Goal: Task Accomplishment & Management: Use online tool/utility

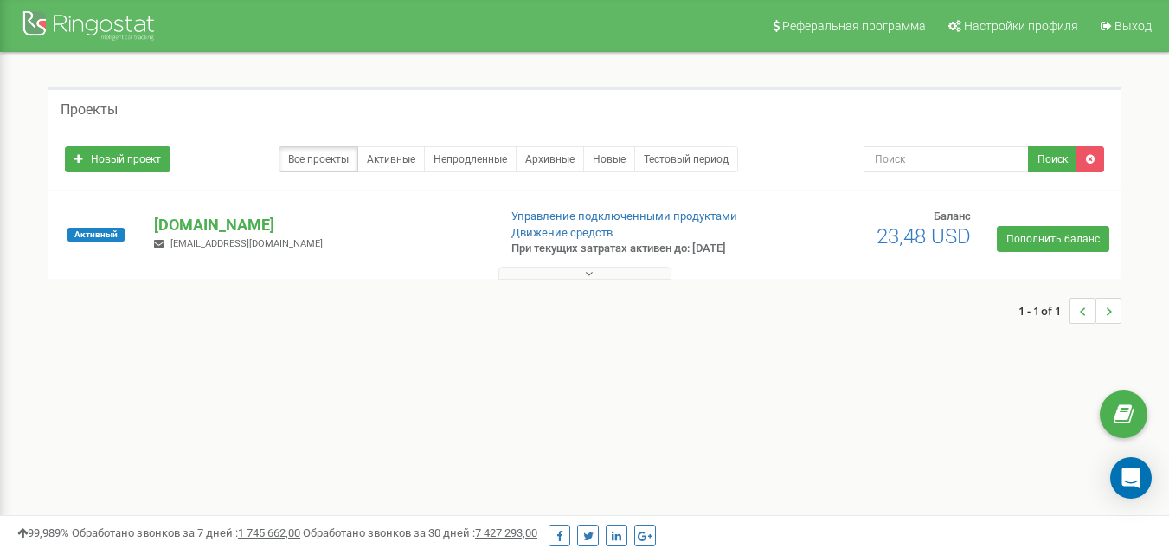
click at [200, 236] on p "[DOMAIN_NAME]" at bounding box center [318, 225] width 329 height 23
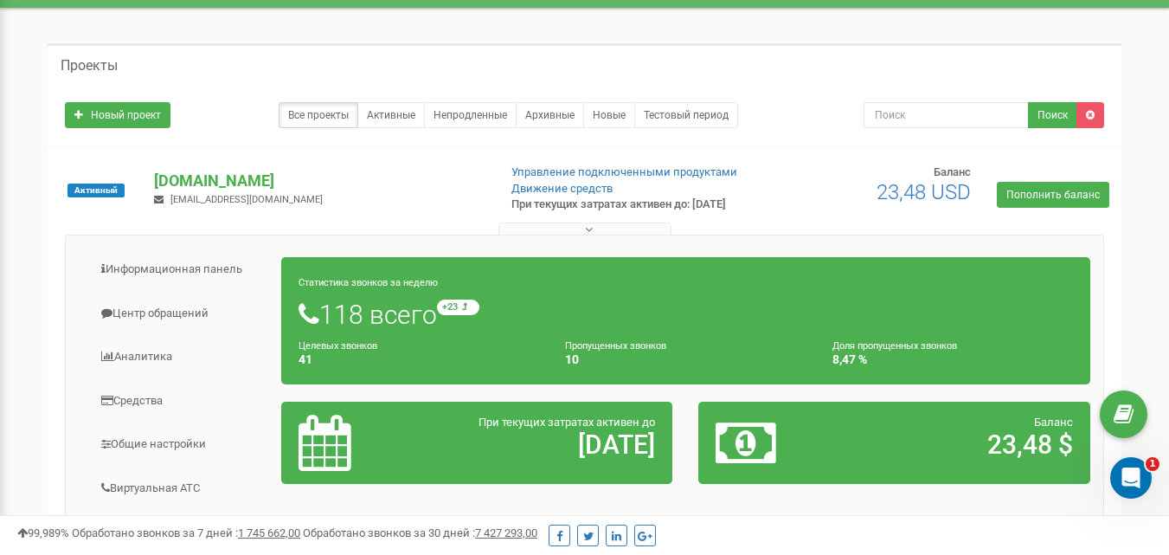
scroll to position [87, 0]
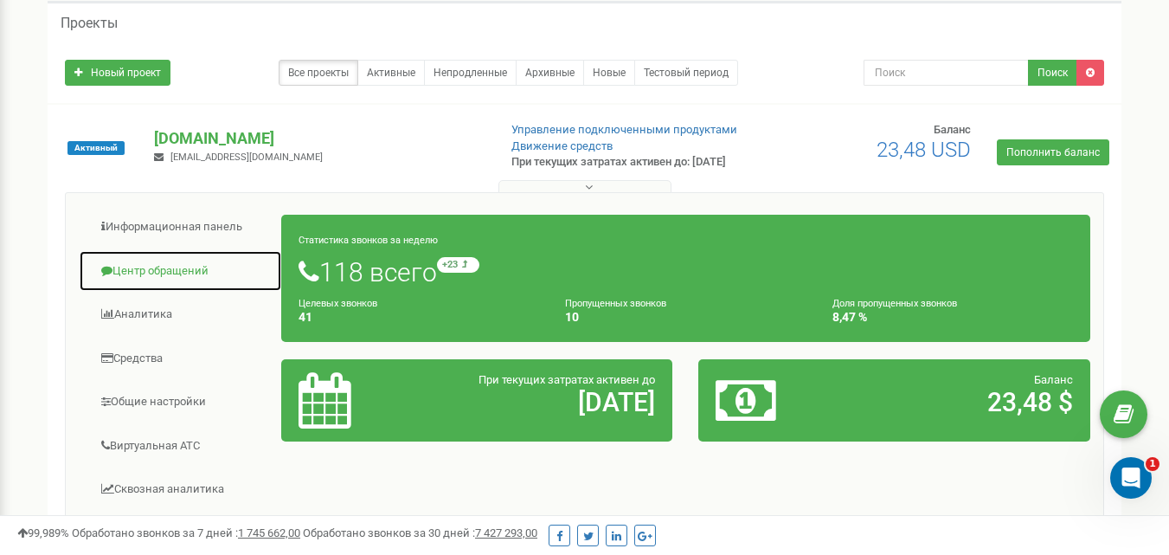
click at [174, 280] on link "Центр обращений" at bounding box center [180, 271] width 203 height 42
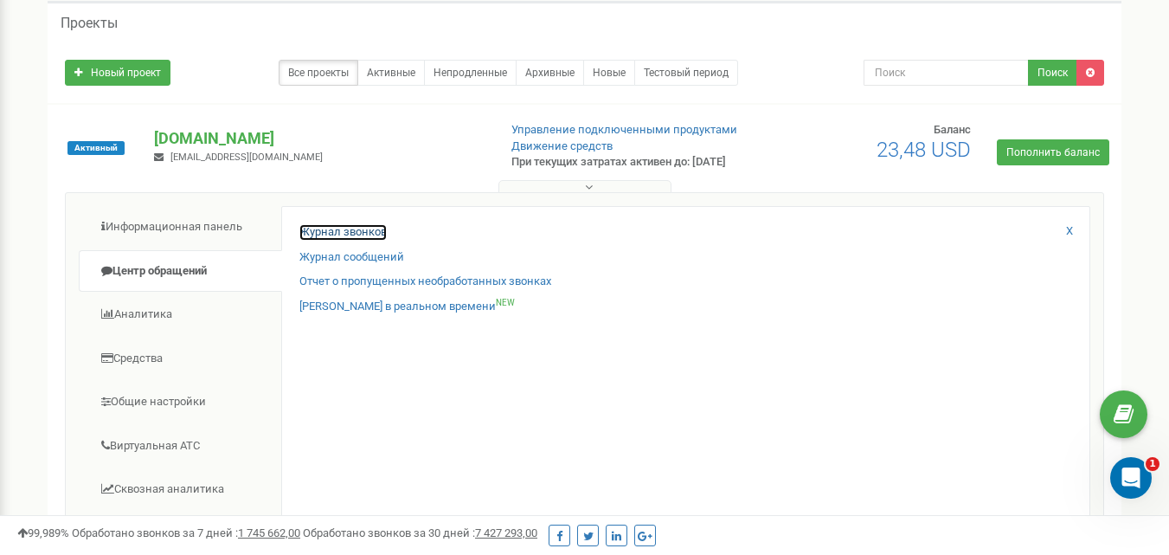
click at [326, 241] on link "Журнал звонков" at bounding box center [342, 232] width 87 height 16
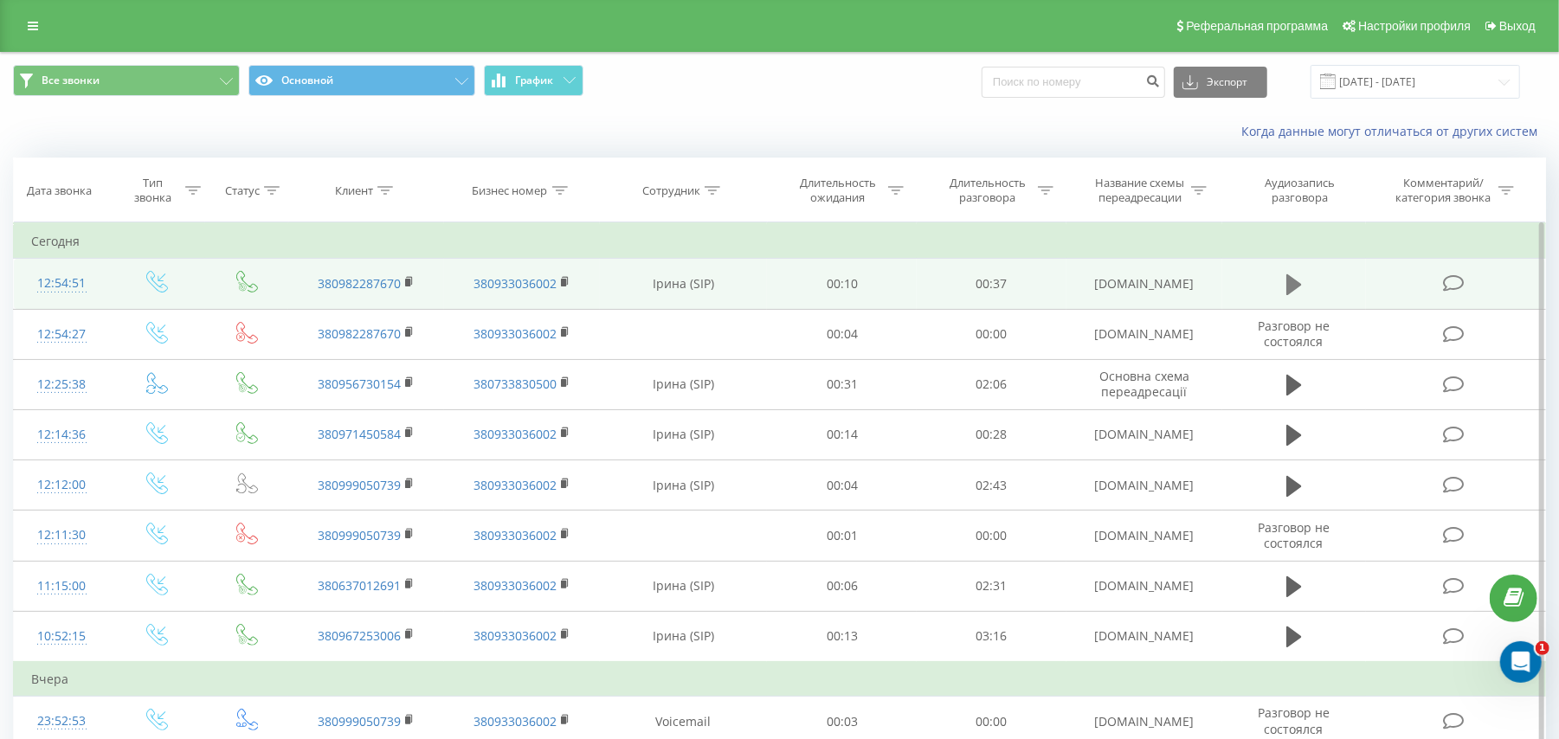
click at [1290, 286] on icon at bounding box center [1294, 284] width 16 height 21
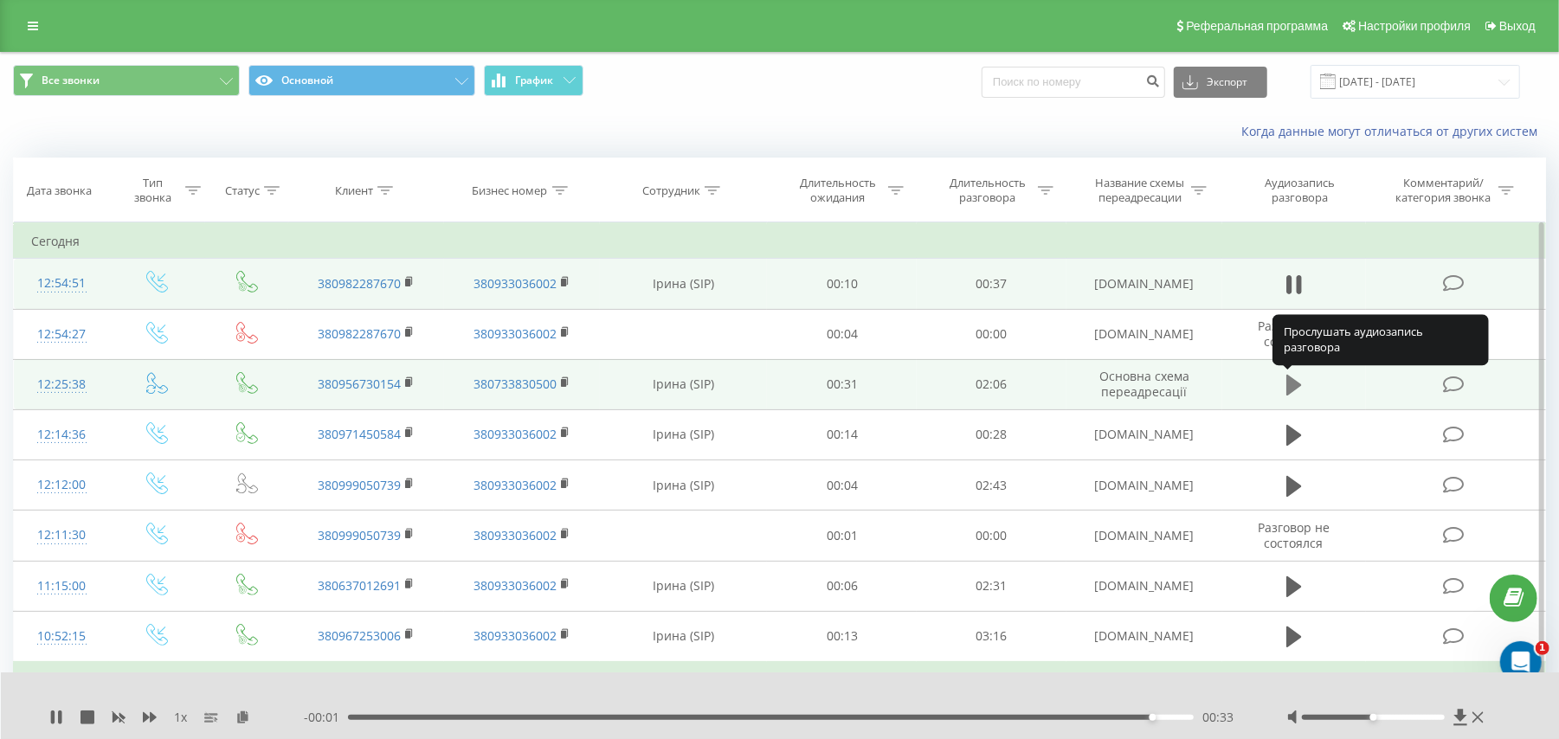
click at [1297, 388] on icon at bounding box center [1294, 385] width 16 height 21
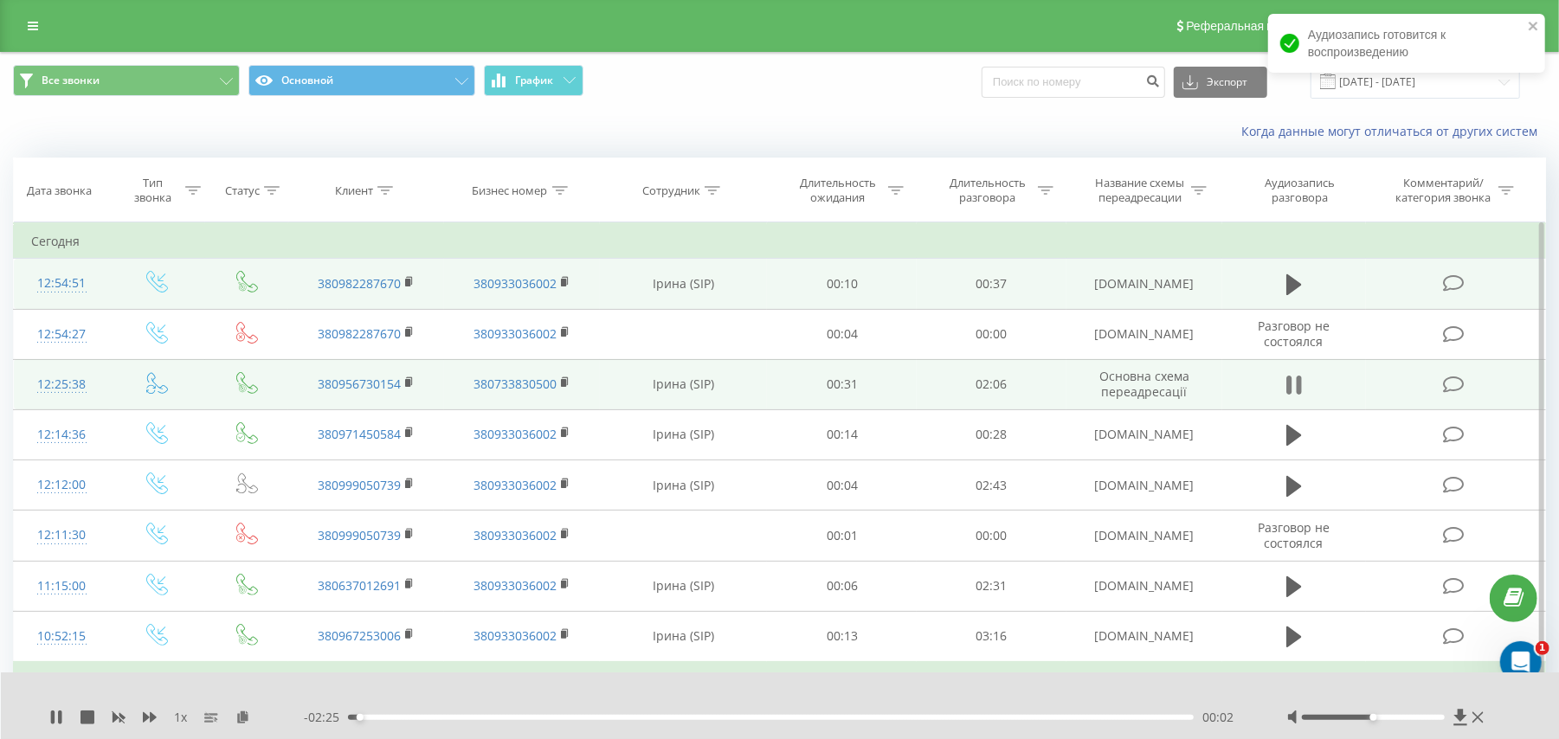
click at [1297, 385] on icon at bounding box center [1298, 385] width 5 height 19
click at [1297, 385] on icon at bounding box center [1294, 385] width 16 height 21
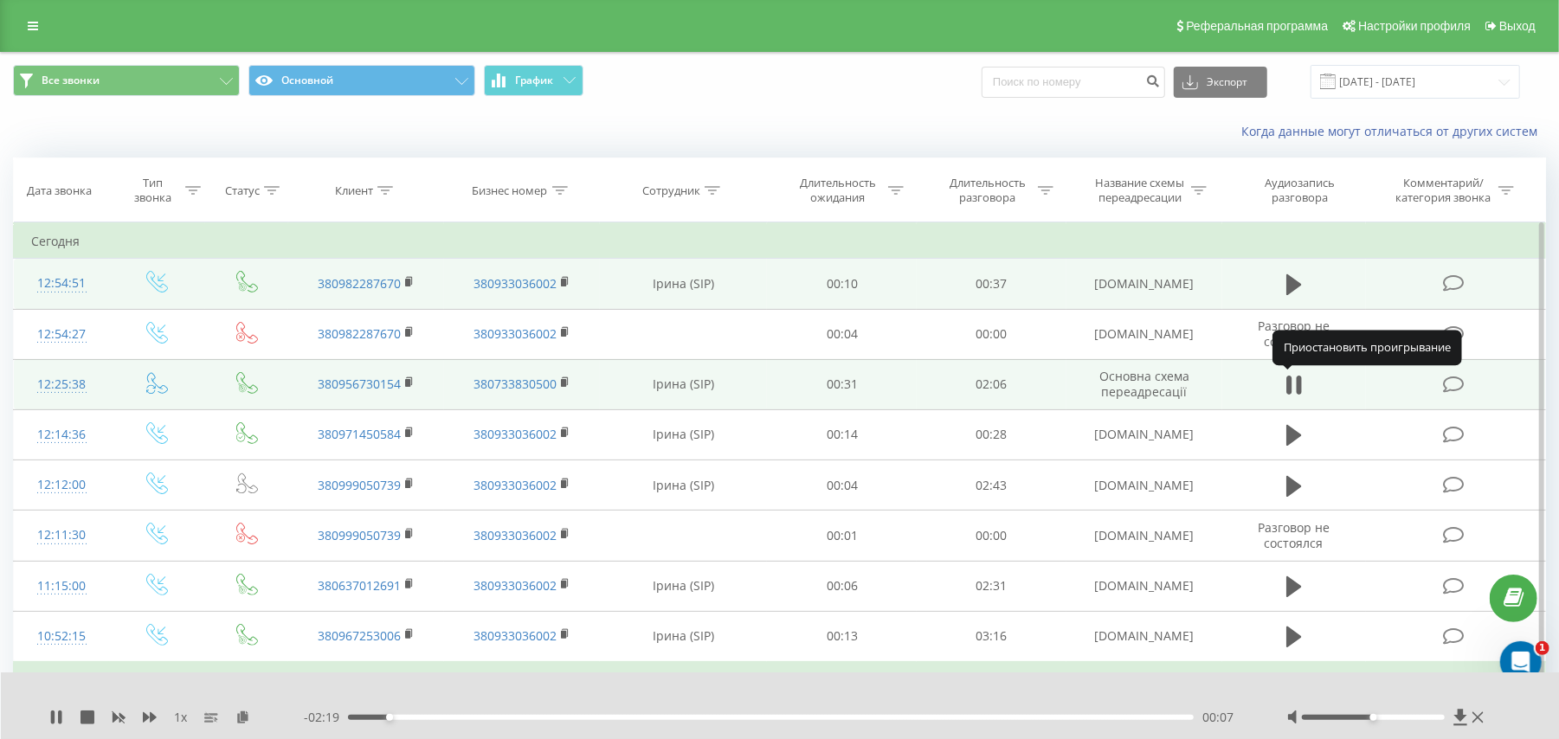
click at [1297, 385] on icon at bounding box center [1298, 385] width 5 height 19
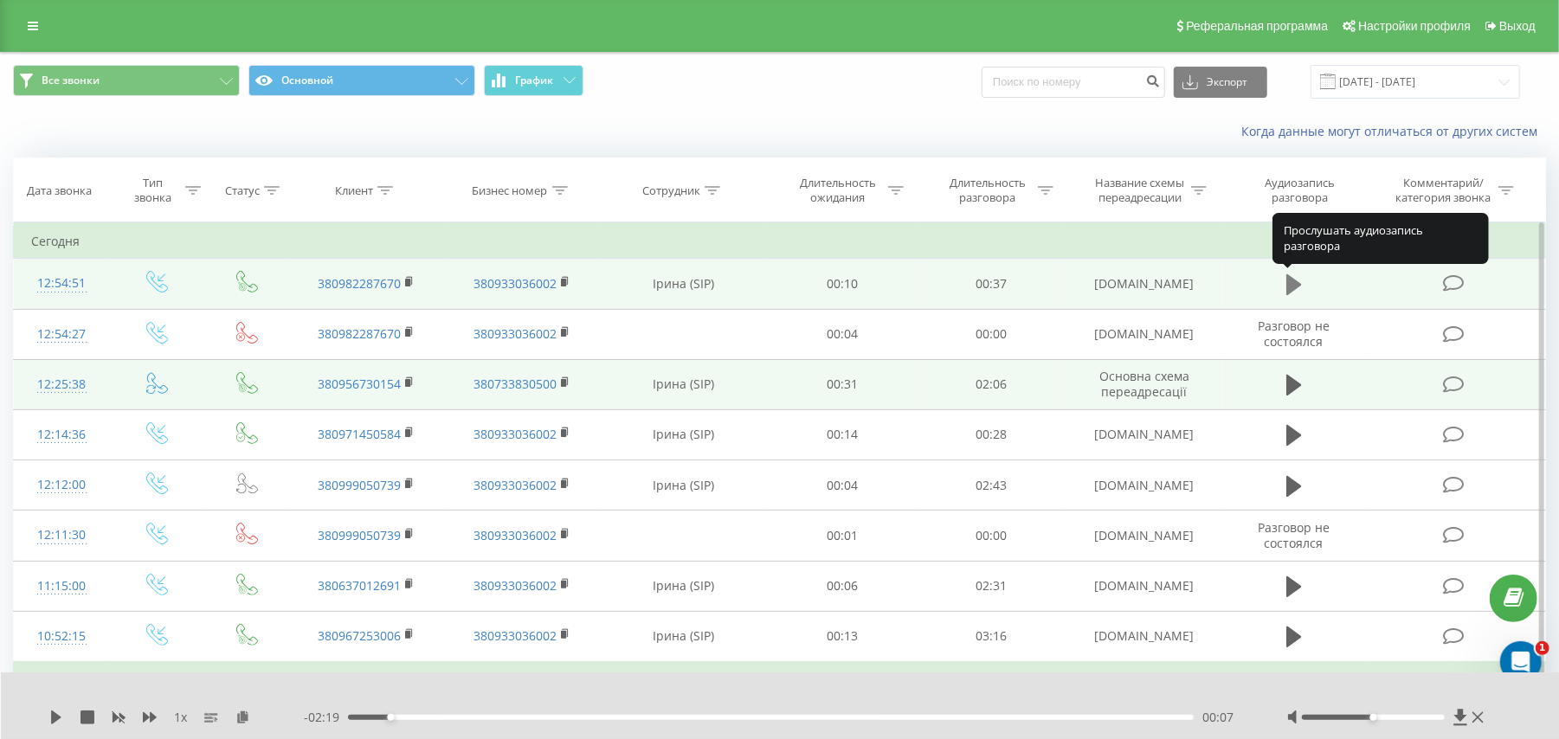
click at [1292, 292] on icon at bounding box center [1294, 284] width 16 height 21
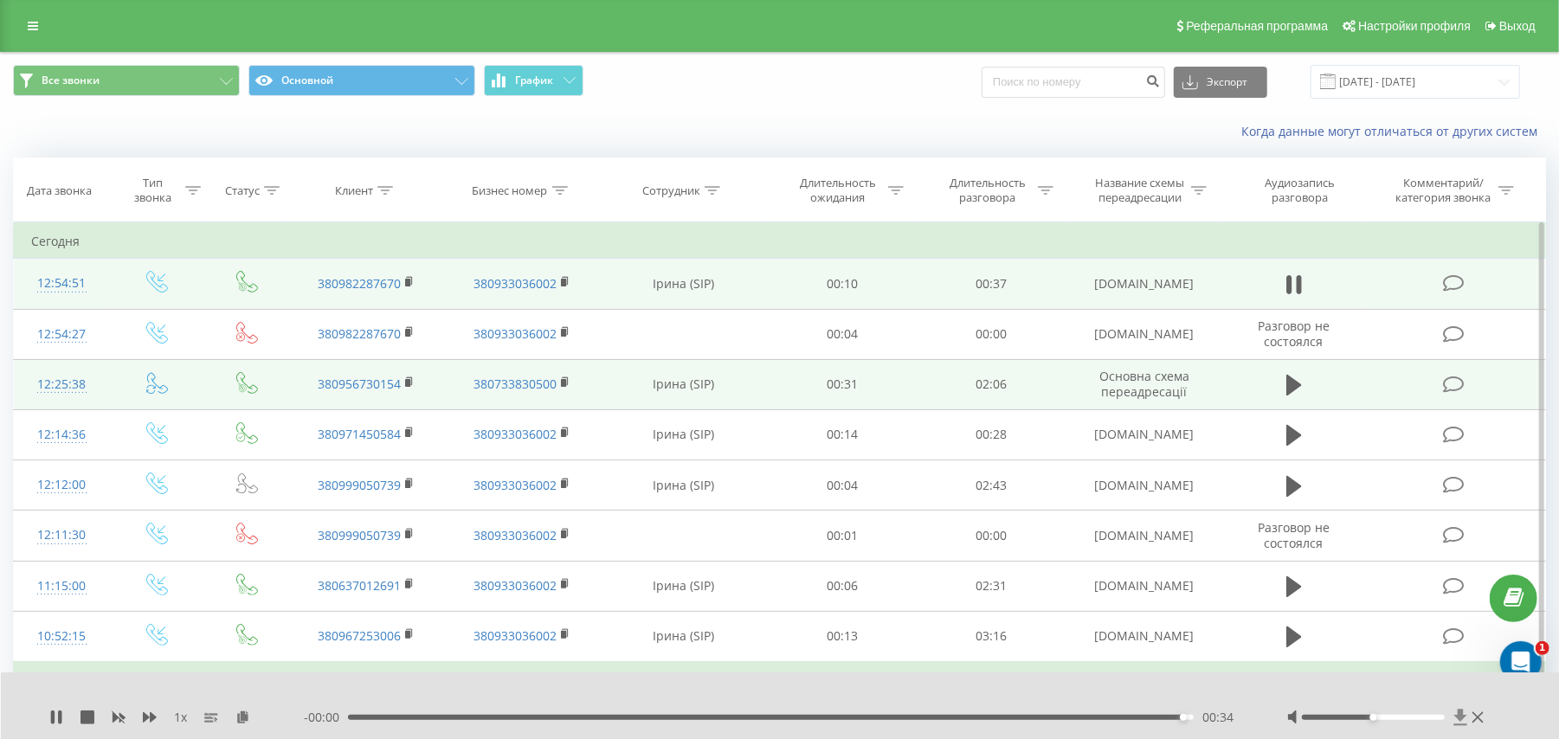
click at [1458, 722] on icon at bounding box center [1460, 717] width 15 height 17
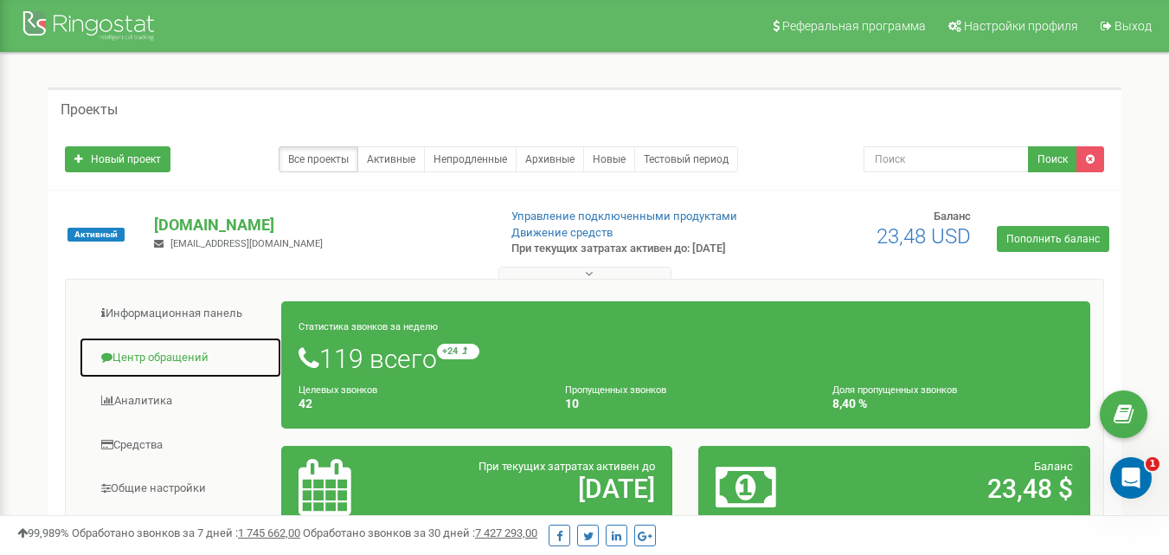
click at [139, 369] on link "Центр обращений" at bounding box center [180, 358] width 203 height 42
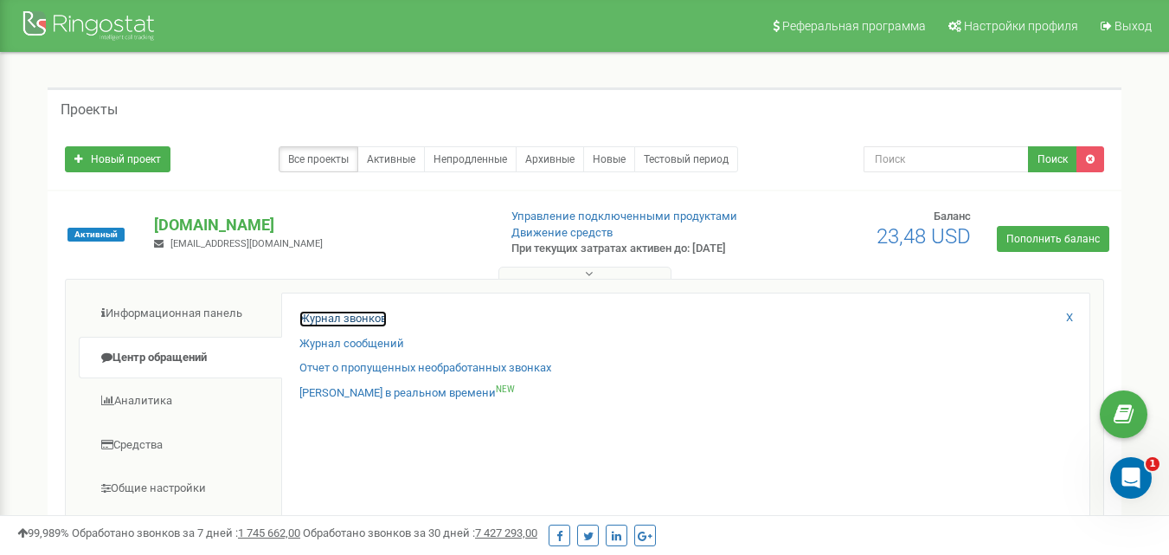
click at [333, 327] on link "Журнал звонков" at bounding box center [342, 319] width 87 height 16
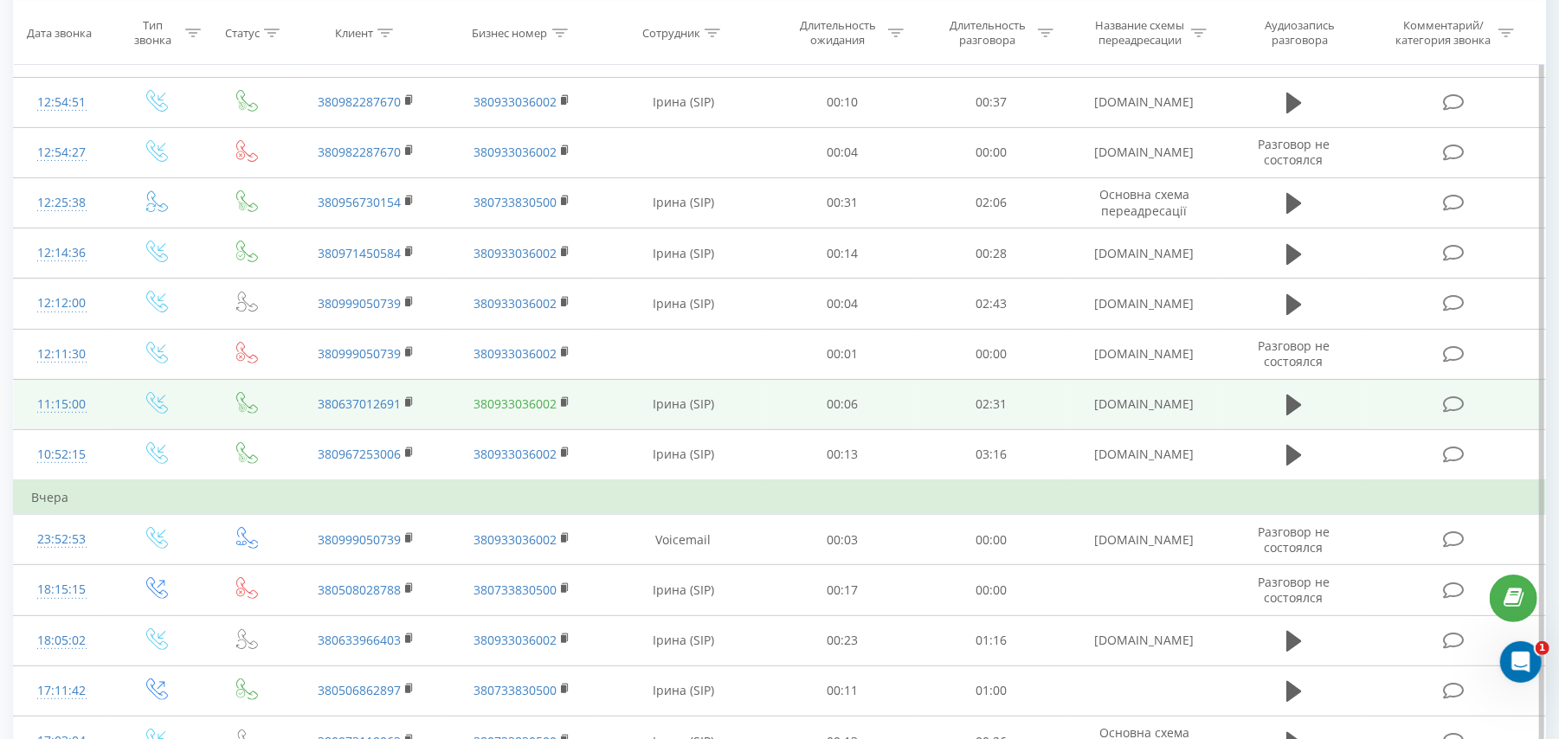
scroll to position [230, 0]
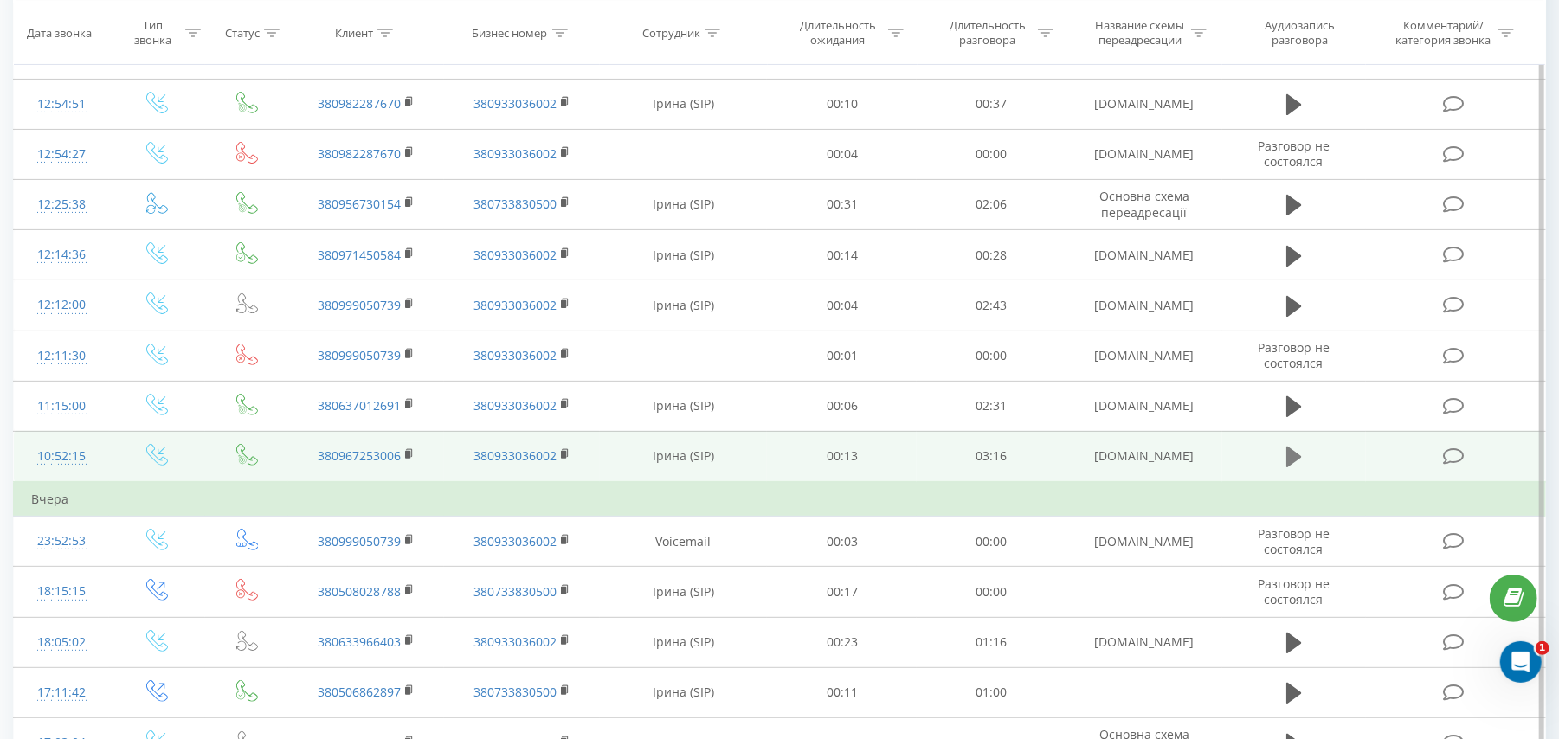
click at [1286, 465] on icon at bounding box center [1294, 457] width 16 height 21
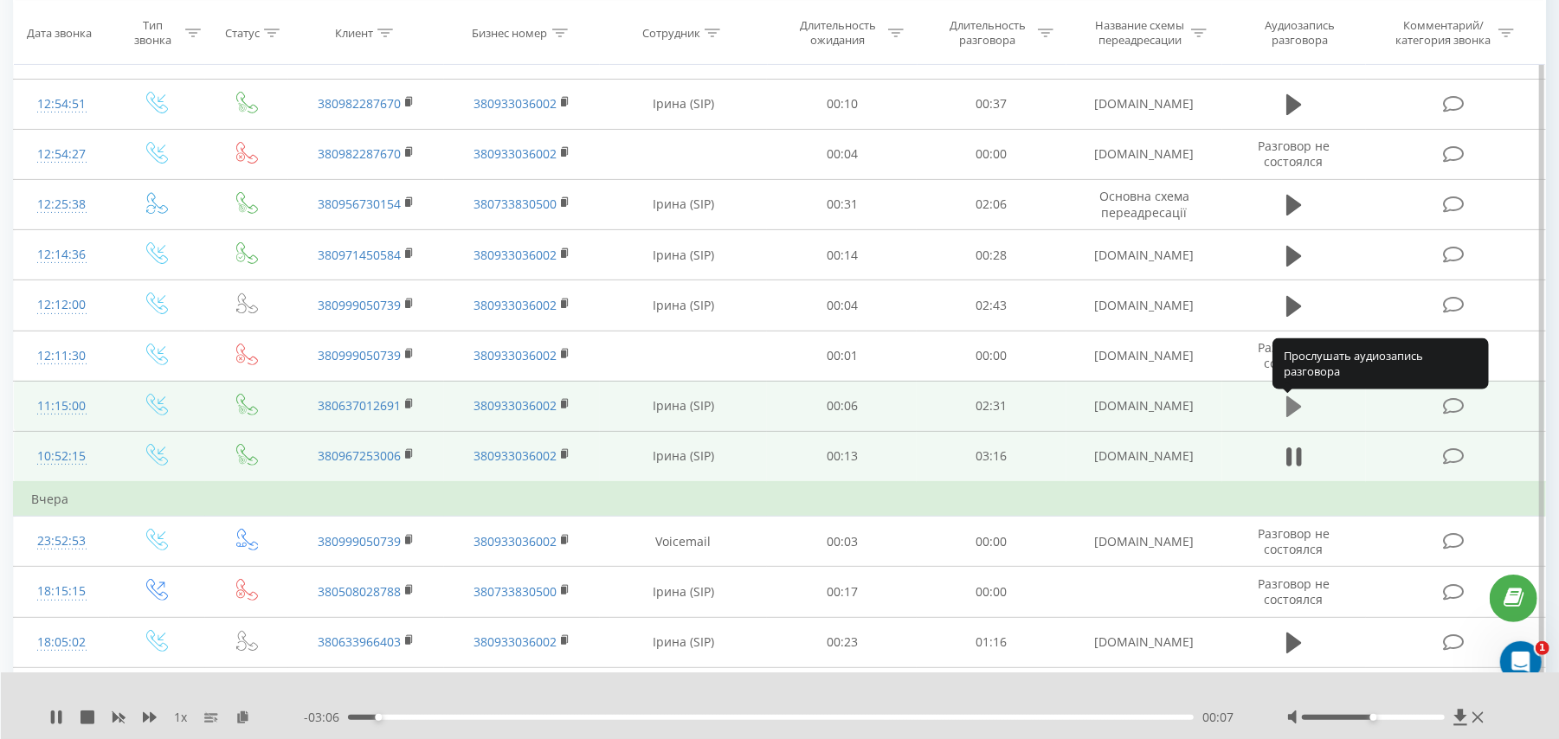
click at [1296, 409] on icon at bounding box center [1294, 406] width 16 height 21
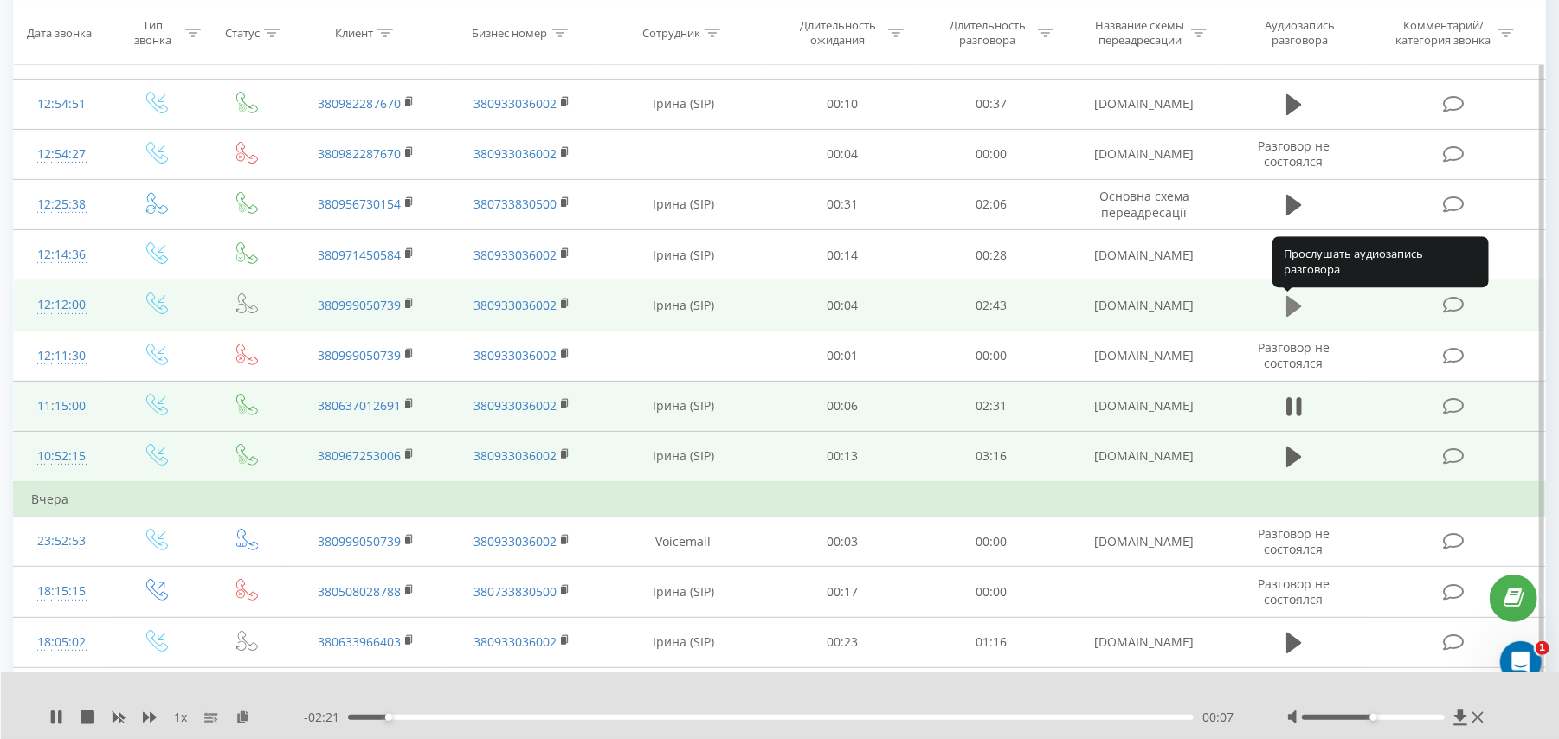
click at [1289, 306] on icon at bounding box center [1294, 306] width 16 height 21
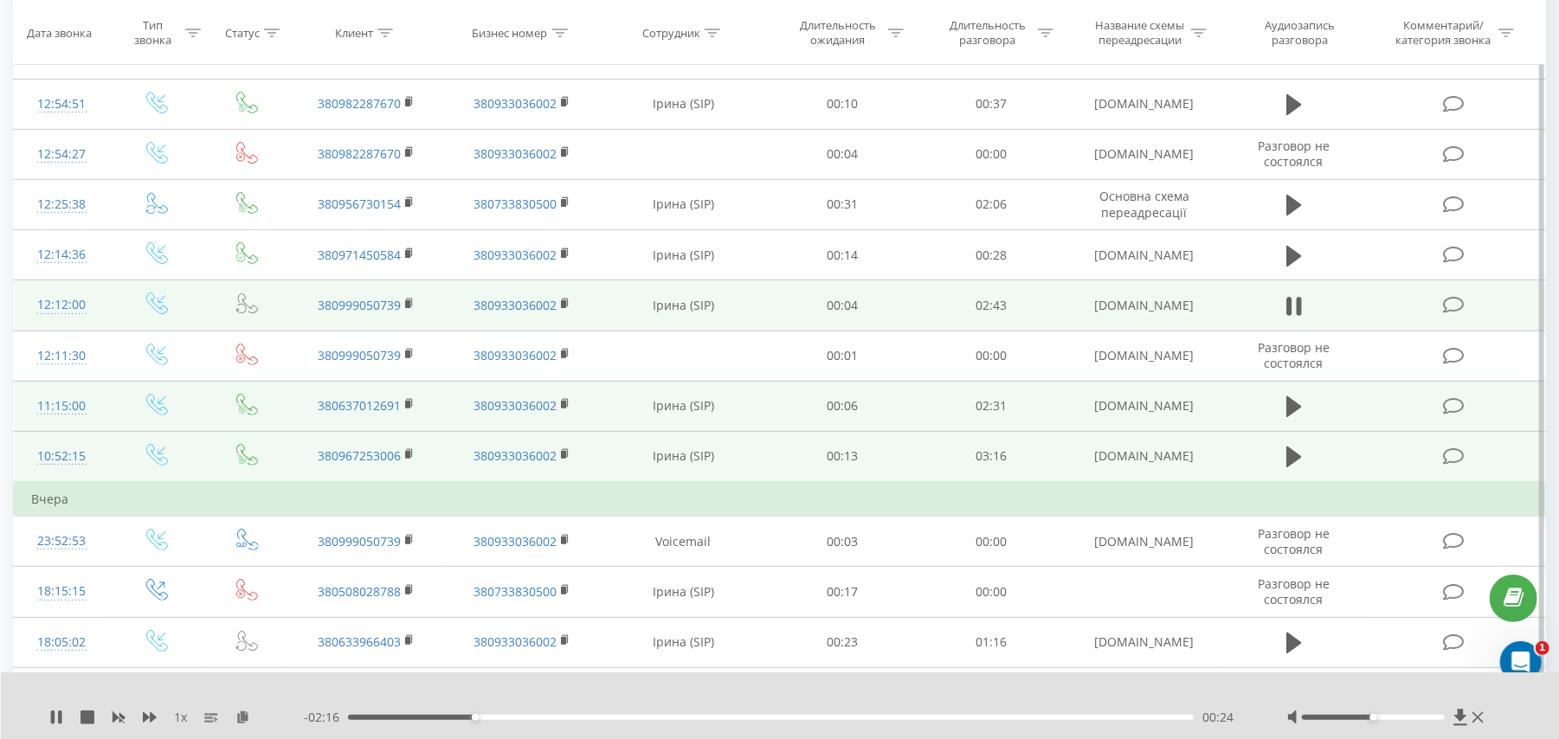
click at [1338, 722] on div at bounding box center [1388, 717] width 202 height 17
click at [1330, 713] on div at bounding box center [1388, 717] width 202 height 17
click at [1330, 718] on div at bounding box center [1373, 717] width 143 height 5
click at [1340, 718] on div at bounding box center [1373, 717] width 143 height 5
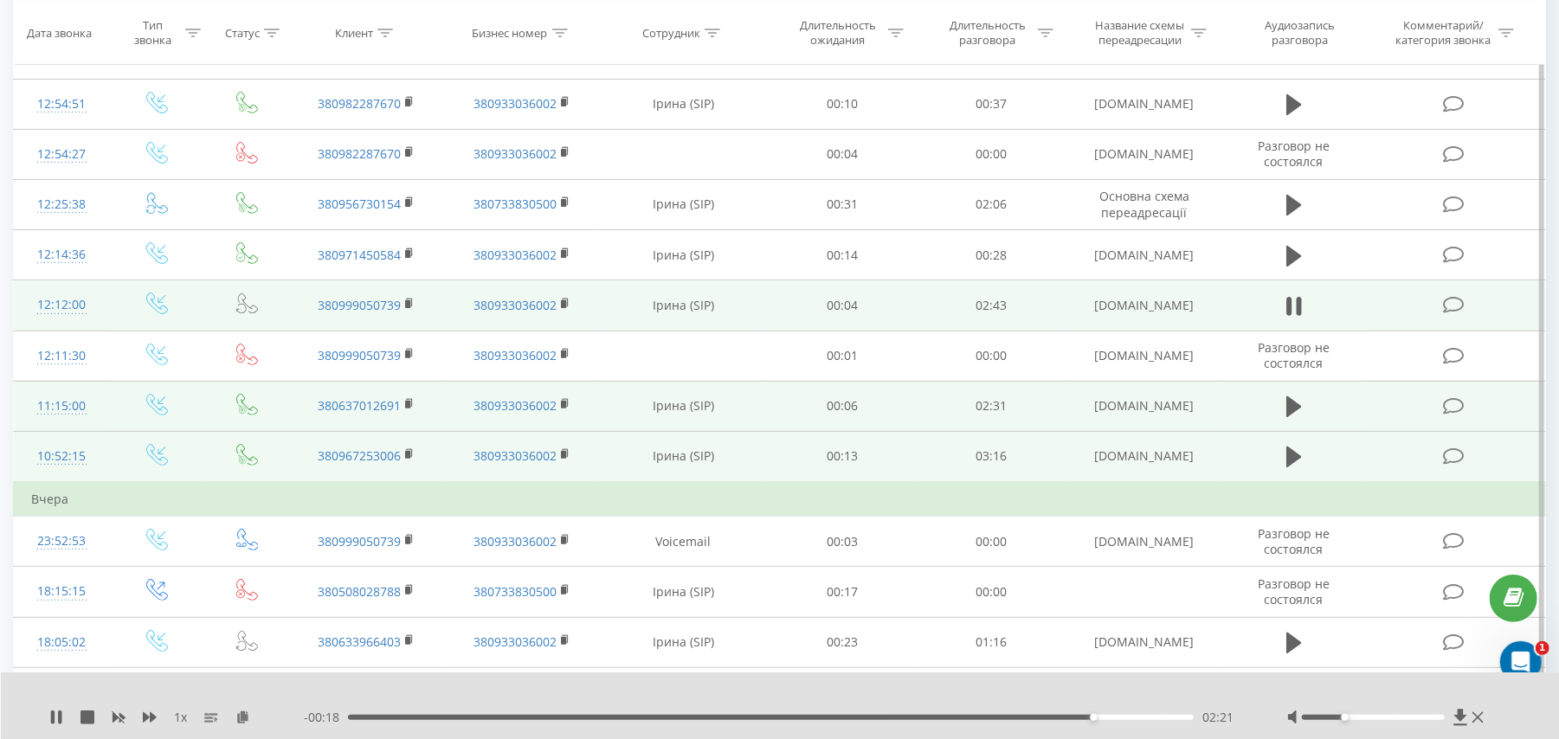
click at [1140, 717] on div "02:21" at bounding box center [771, 717] width 846 height 5
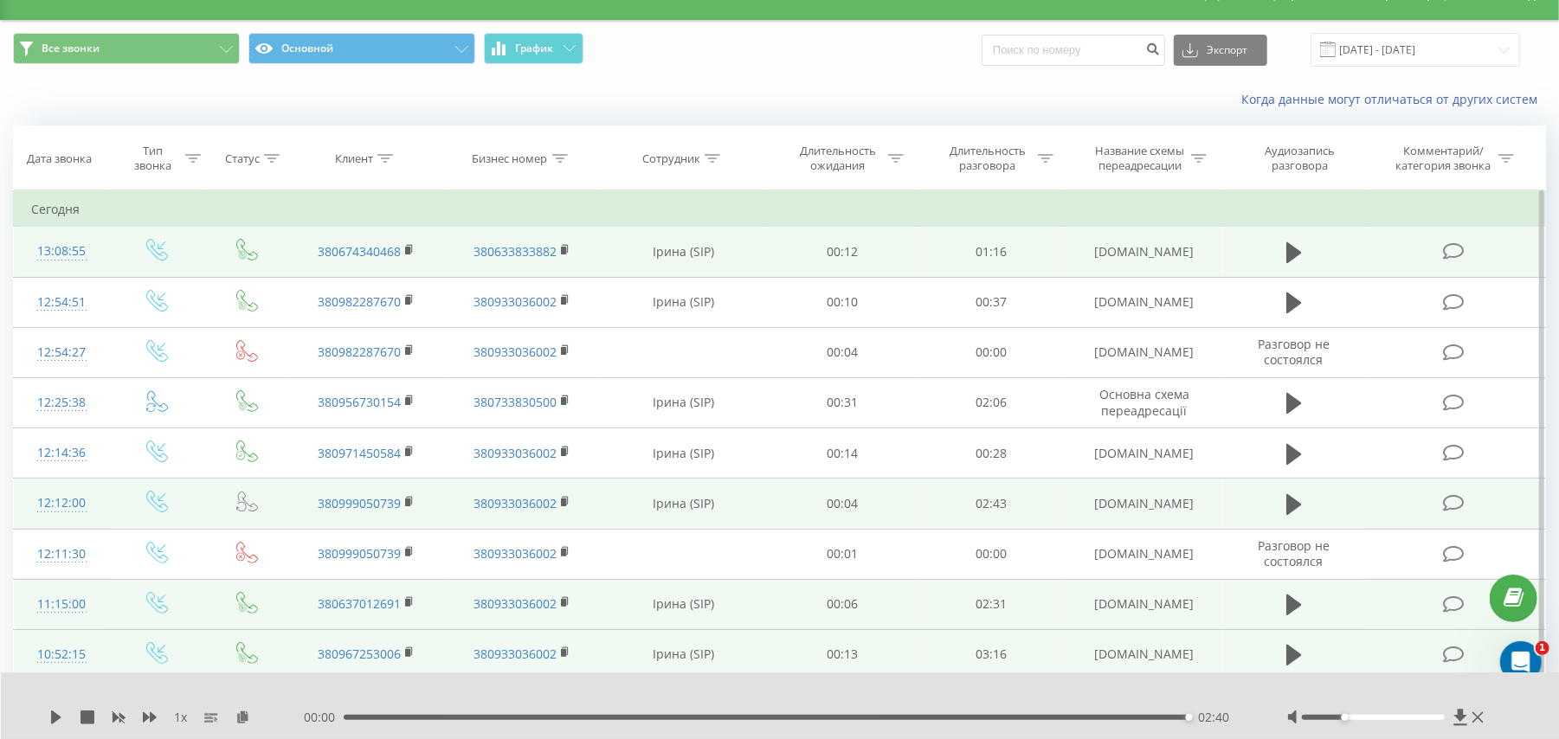
scroll to position [0, 0]
